Goal: Navigation & Orientation: Find specific page/section

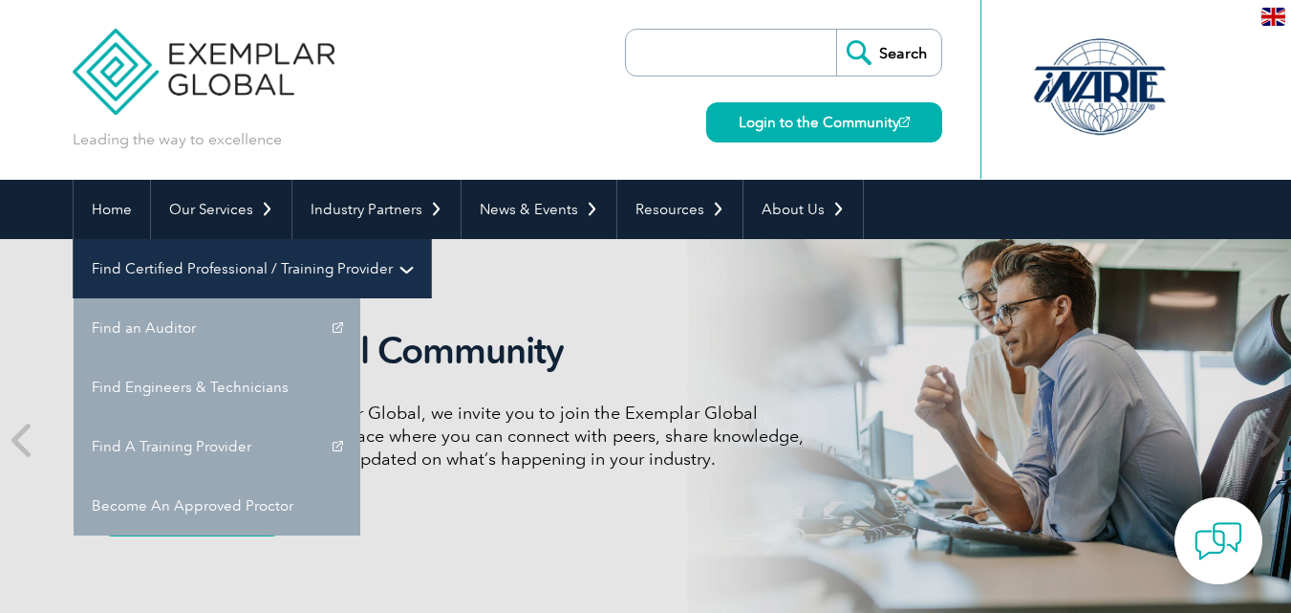
click at [431, 239] on link "Find Certified Professional / Training Provider" at bounding box center [252, 268] width 357 height 59
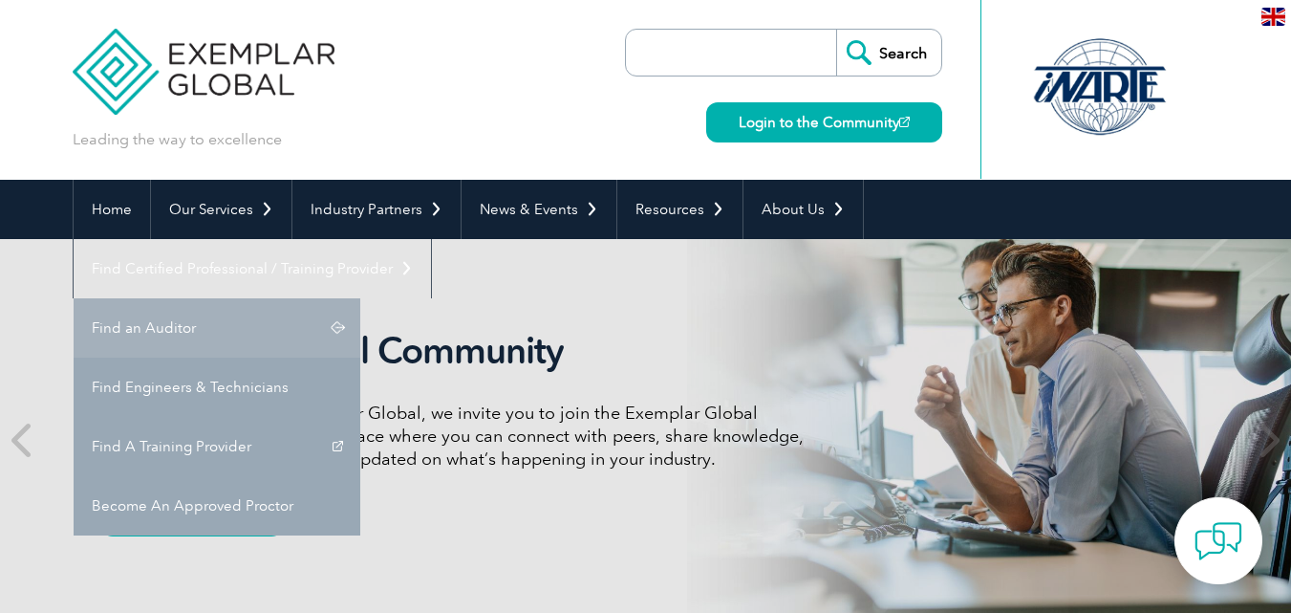
click at [360, 298] on link "Find an Auditor" at bounding box center [217, 327] width 287 height 59
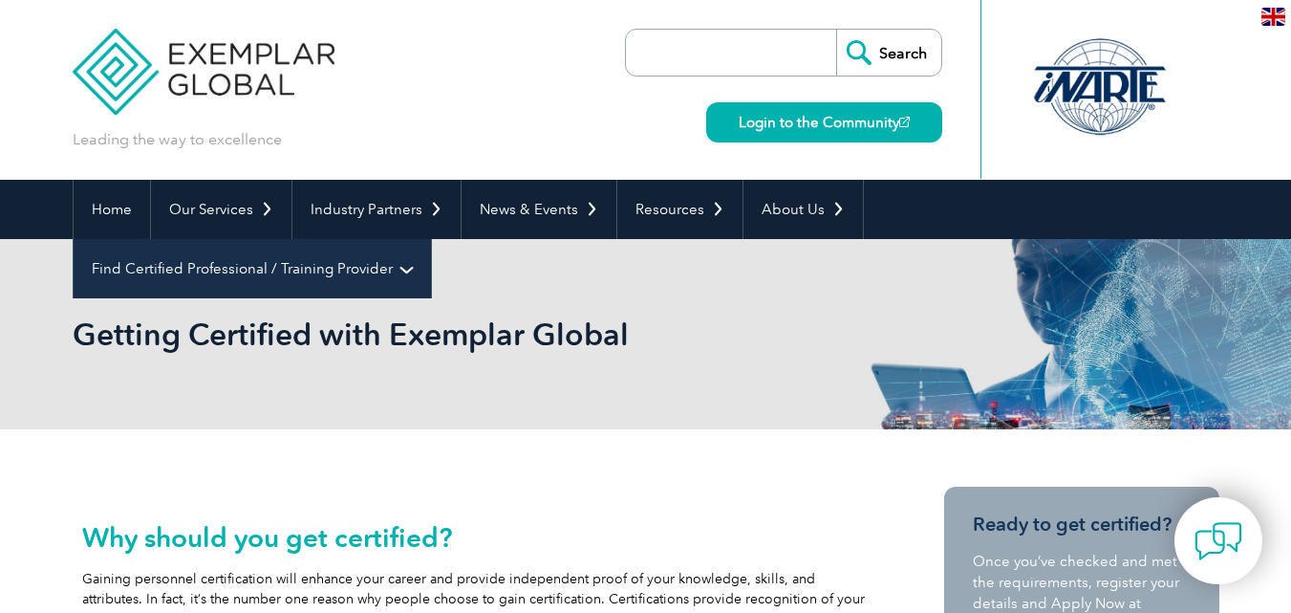
click at [431, 239] on link "Find Certified Professional / Training Provider" at bounding box center [252, 268] width 357 height 59
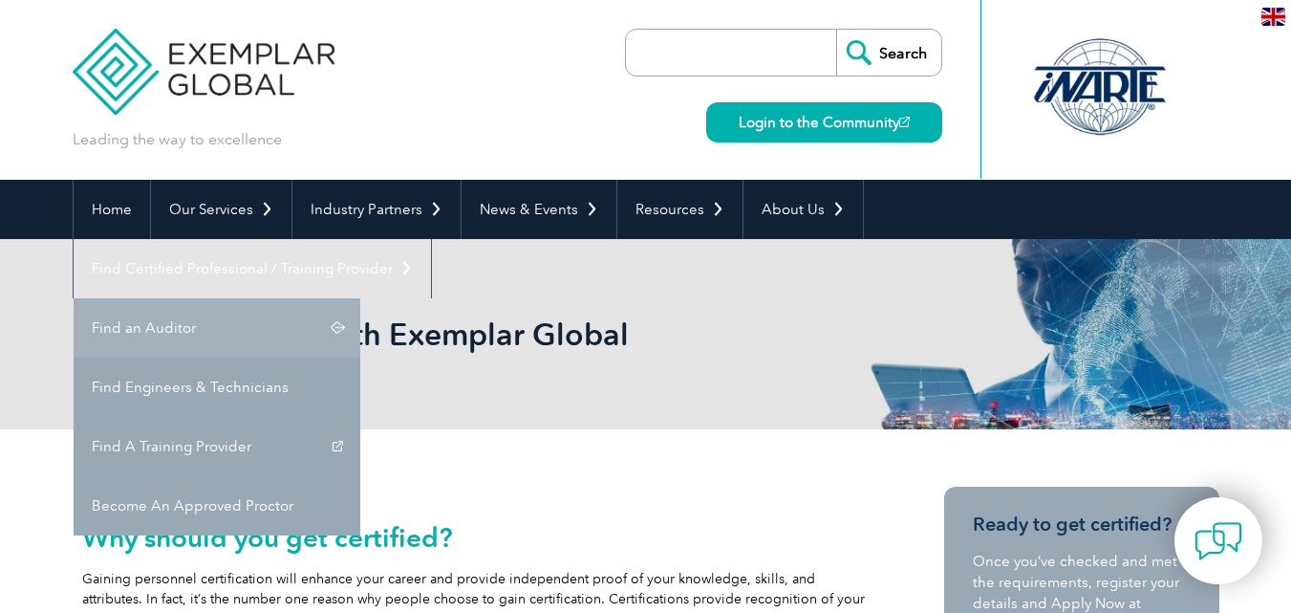
click at [360, 298] on link "Find an Auditor" at bounding box center [217, 327] width 287 height 59
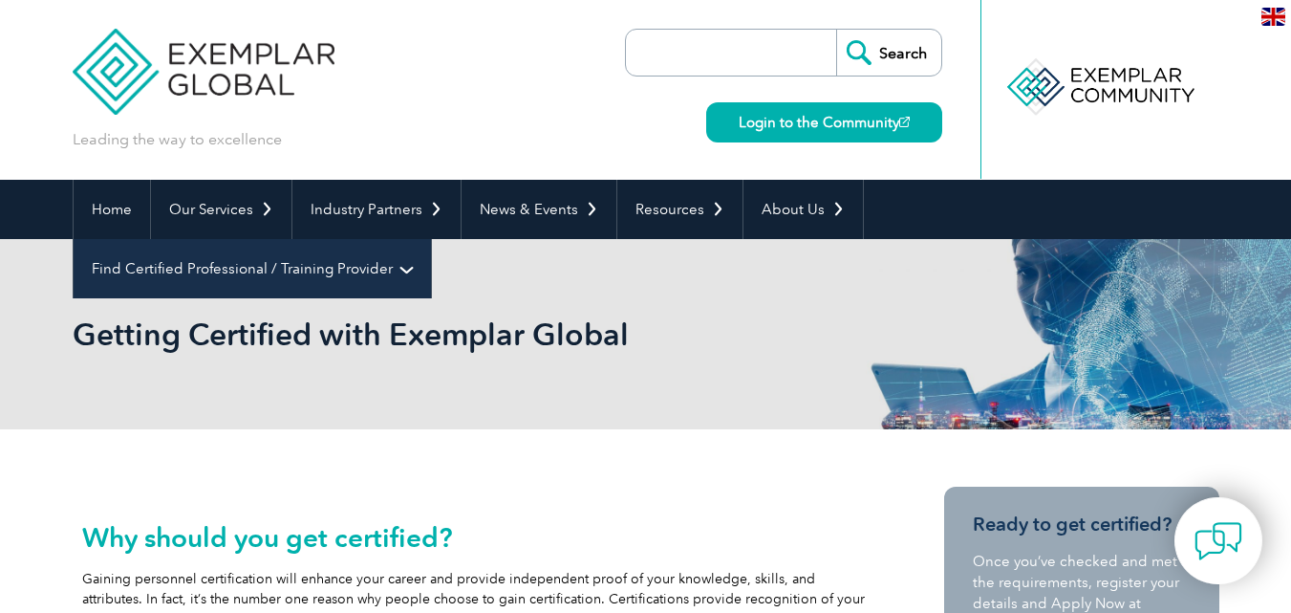
click at [431, 239] on link "Find Certified Professional / Training Provider" at bounding box center [252, 268] width 357 height 59
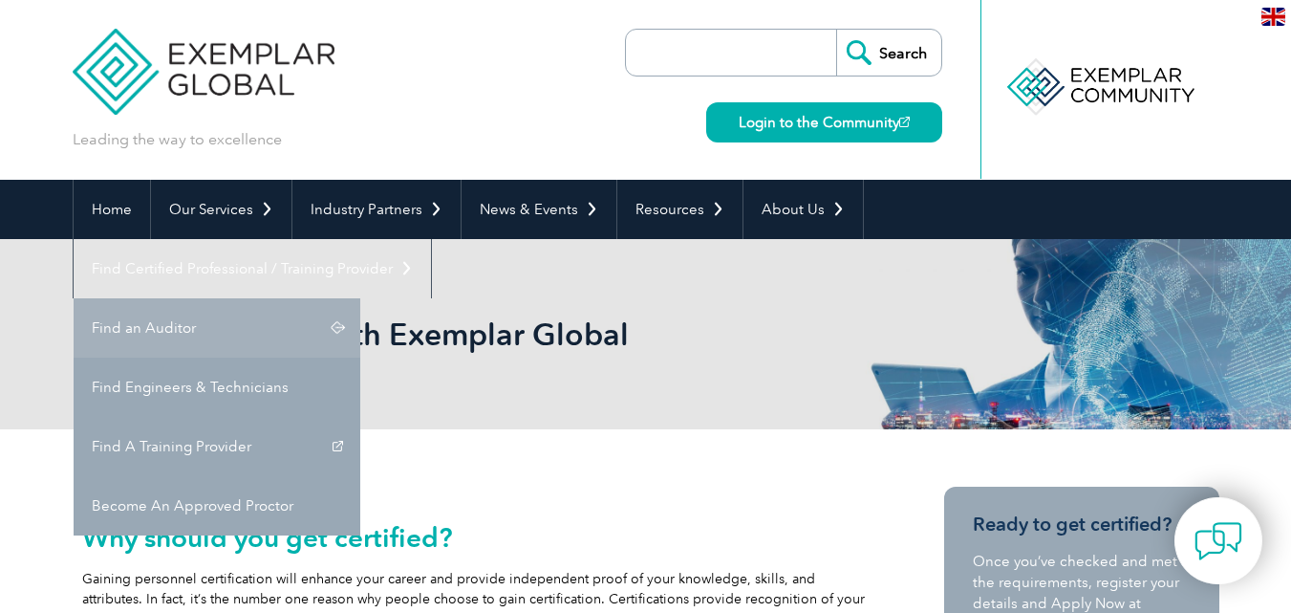
click at [360, 298] on link "Find an Auditor" at bounding box center [217, 327] width 287 height 59
